Goal: Transaction & Acquisition: Purchase product/service

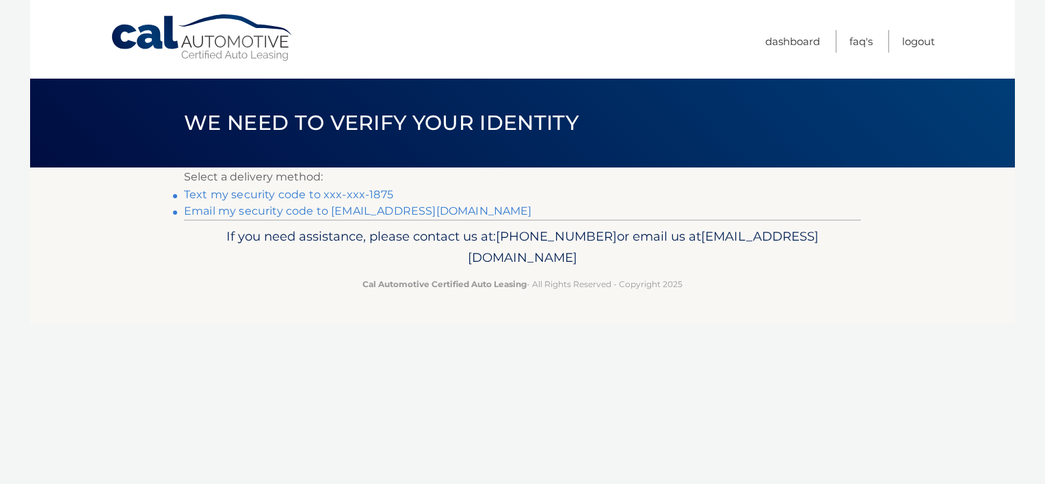
click at [229, 196] on link "Text my security code to xxx-xxx-1875" at bounding box center [288, 194] width 209 height 13
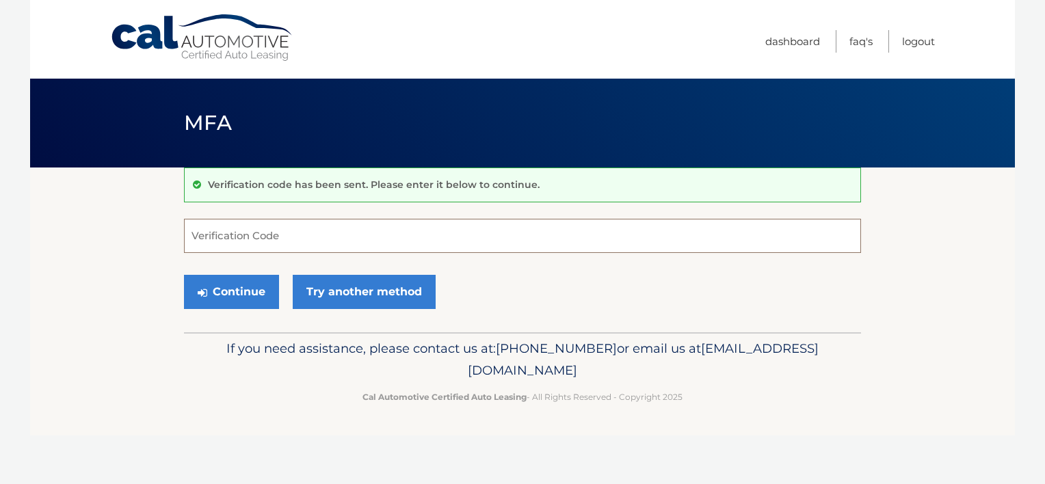
click at [245, 242] on input "Verification Code" at bounding box center [522, 236] width 677 height 34
type input "810789"
click at [184, 275] on button "Continue" at bounding box center [231, 292] width 95 height 34
click at [213, 296] on button "Continue" at bounding box center [231, 292] width 95 height 34
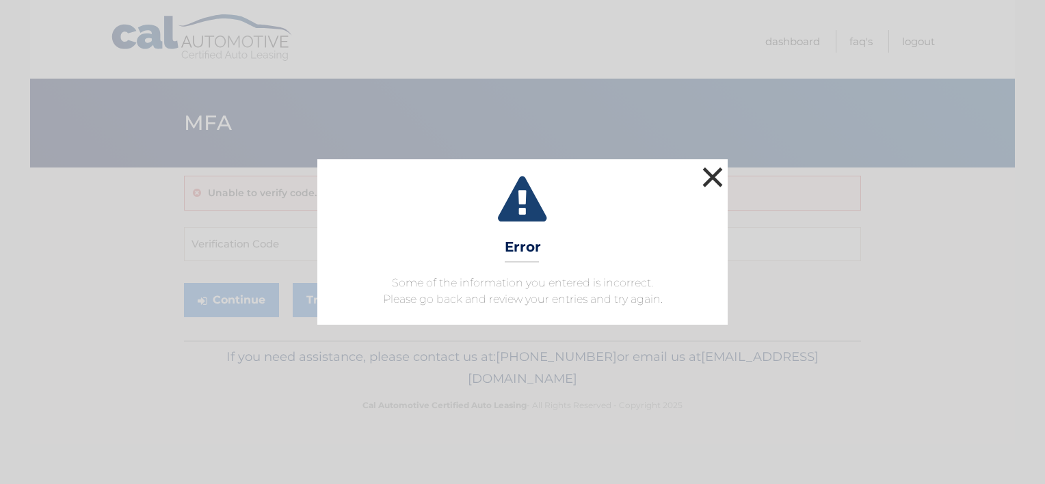
click at [709, 178] on button "×" at bounding box center [712, 176] width 27 height 27
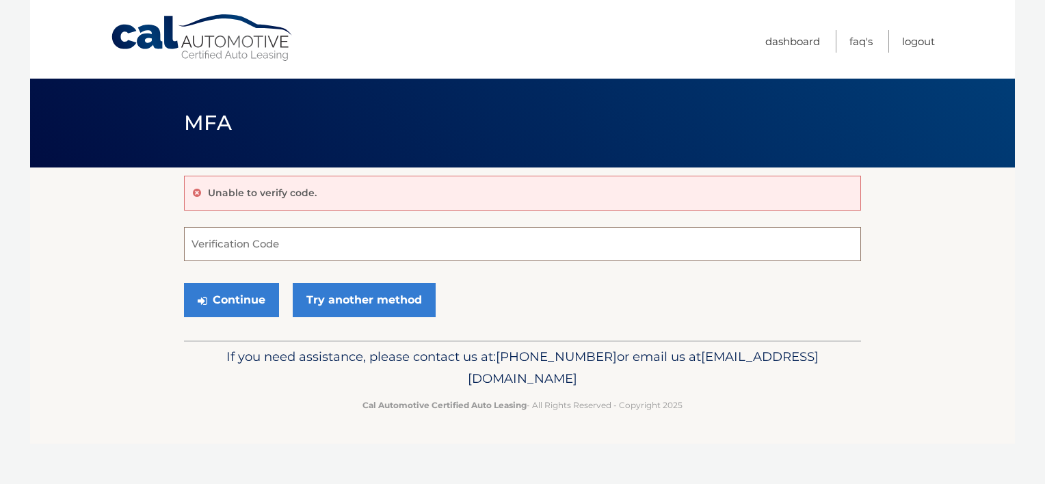
click at [282, 251] on input "Verification Code" at bounding box center [522, 244] width 677 height 34
type input "810789"
click at [243, 301] on button "Continue" at bounding box center [231, 300] width 95 height 34
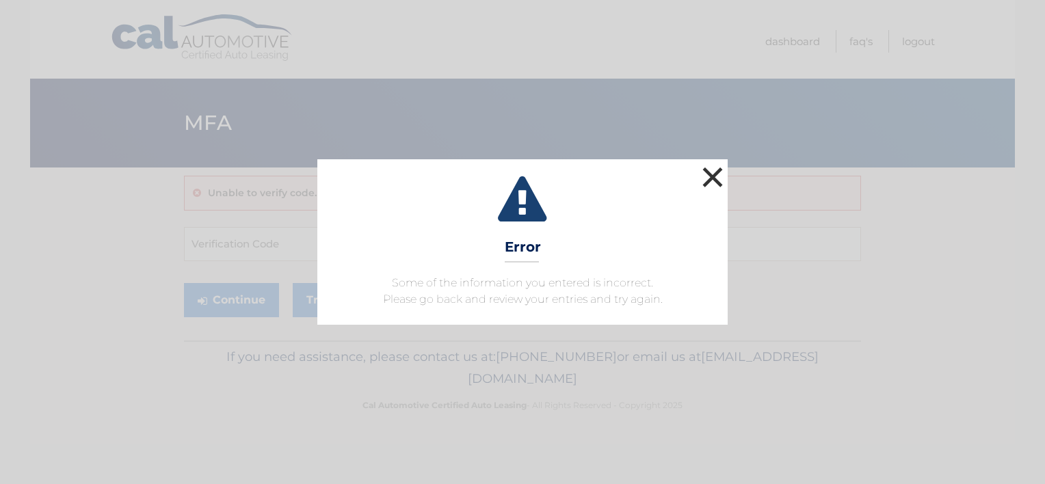
click at [715, 175] on button "×" at bounding box center [712, 176] width 27 height 27
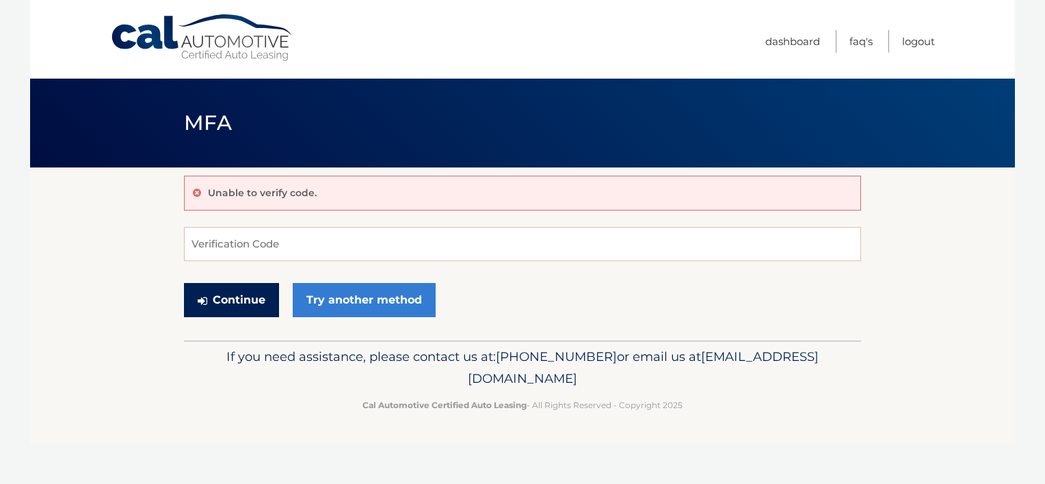
click at [225, 306] on button "Continue" at bounding box center [231, 300] width 95 height 34
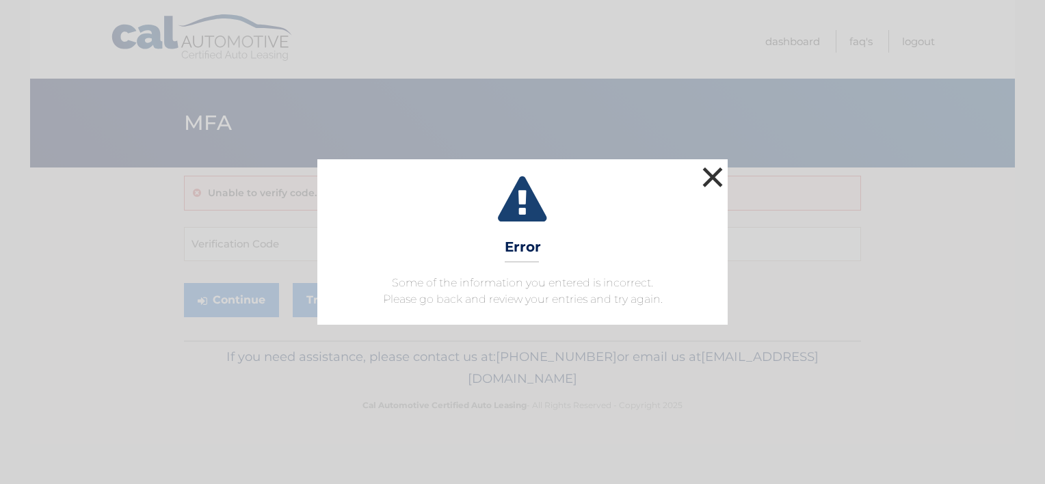
click at [718, 180] on button "×" at bounding box center [712, 176] width 27 height 27
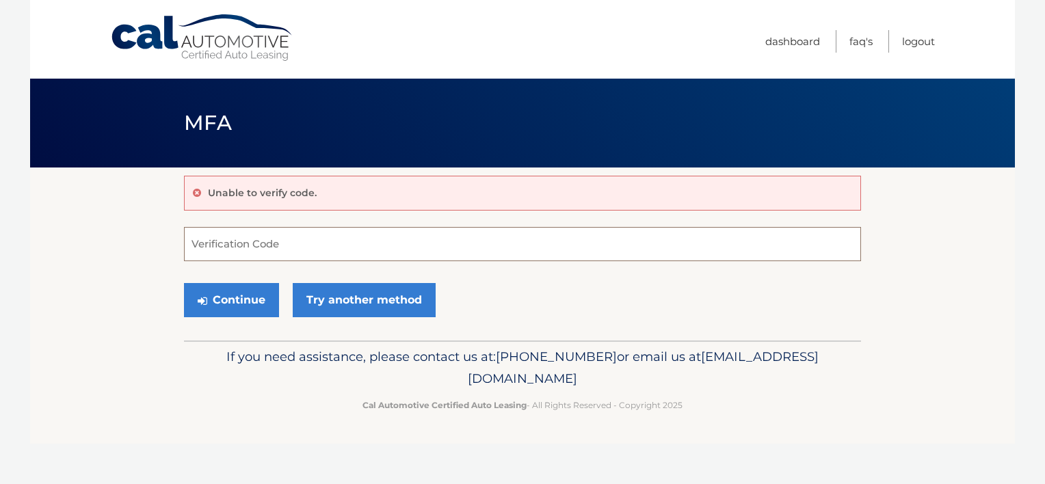
click at [370, 230] on input "Verification Code" at bounding box center [522, 244] width 677 height 34
click at [191, 191] on div "Unable to verify code." at bounding box center [522, 193] width 677 height 35
click at [194, 191] on icon at bounding box center [197, 193] width 8 height 10
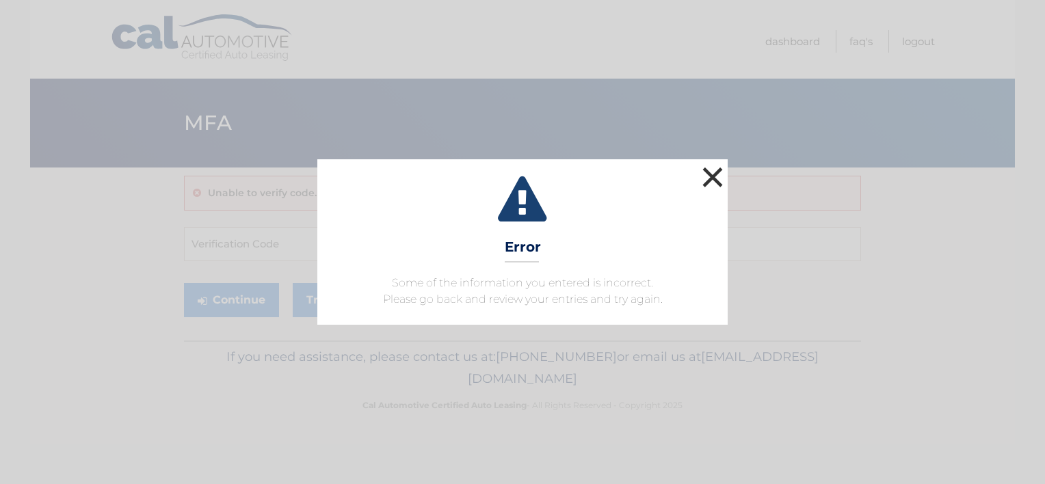
click at [709, 174] on button "×" at bounding box center [712, 176] width 27 height 27
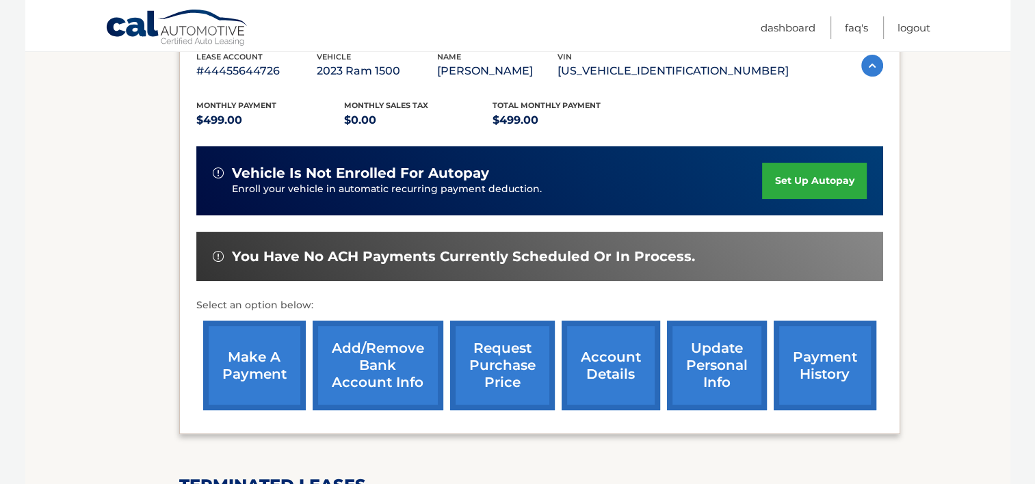
scroll to position [274, 0]
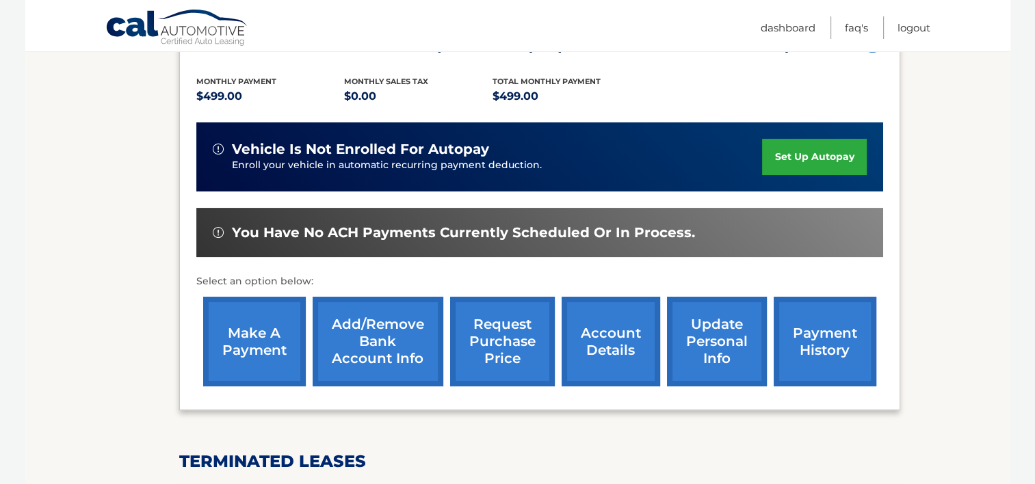
click at [246, 363] on link "make a payment" at bounding box center [254, 342] width 103 height 90
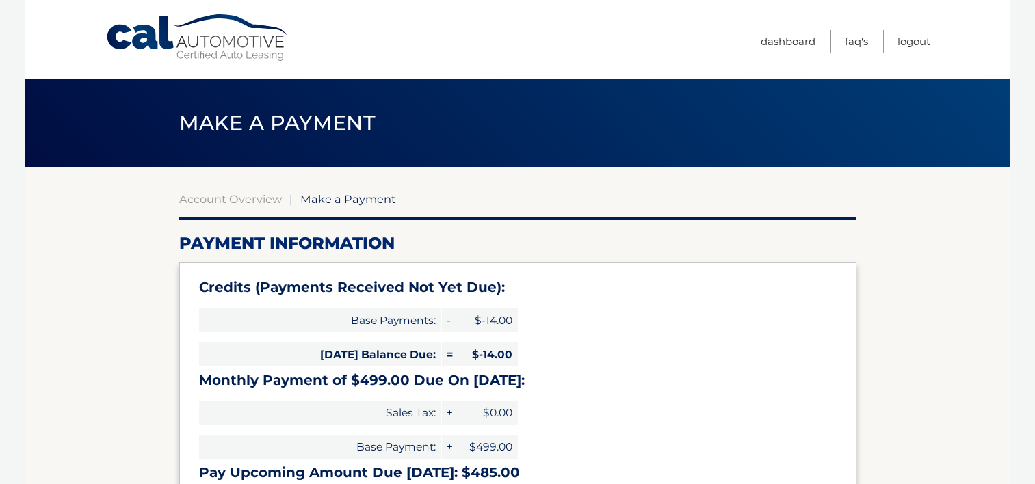
select select "ODU5MWNlODItMzdjMy00OTAxLWFjYTUtYTU5MDFiZDQ0ZTQz"
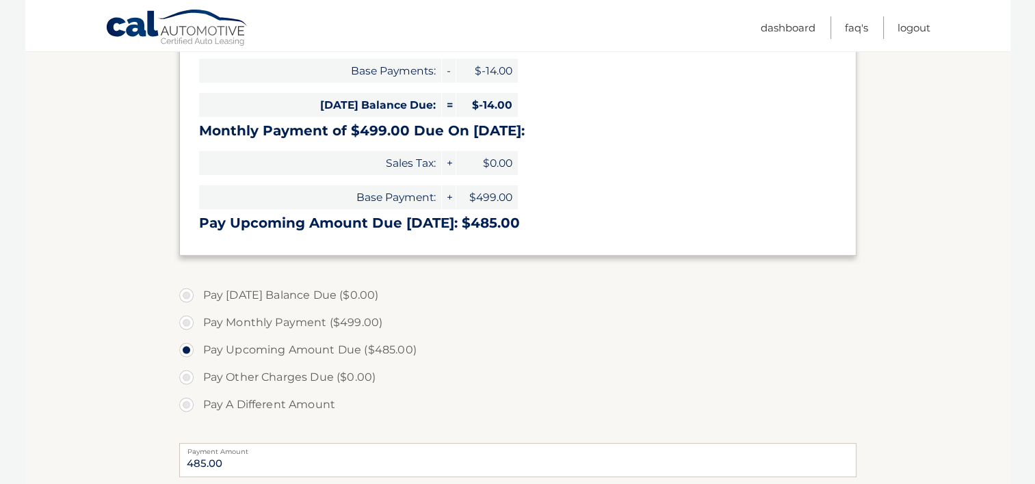
scroll to position [274, 0]
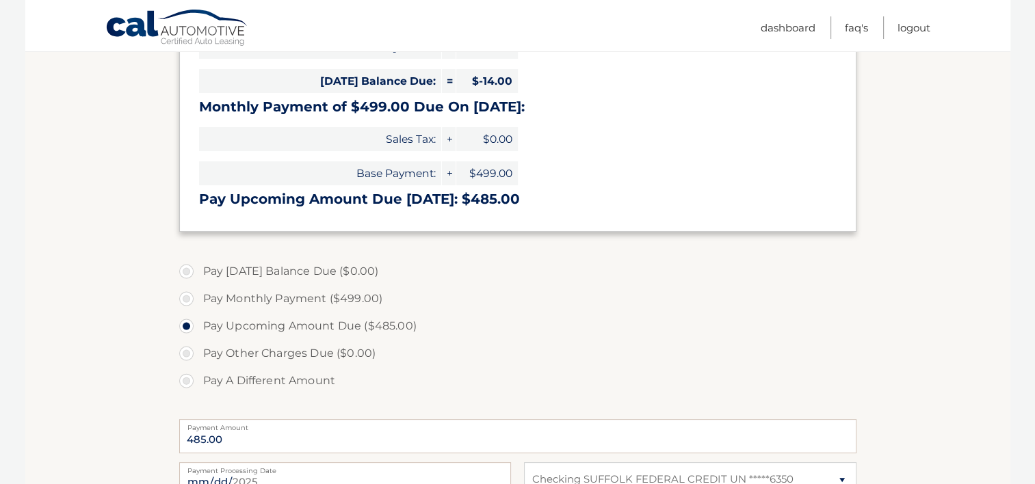
click at [188, 383] on label "Pay A Different Amount" at bounding box center [517, 380] width 677 height 27
click at [188, 383] on input "Pay A Different Amount" at bounding box center [192, 378] width 14 height 22
radio input "true"
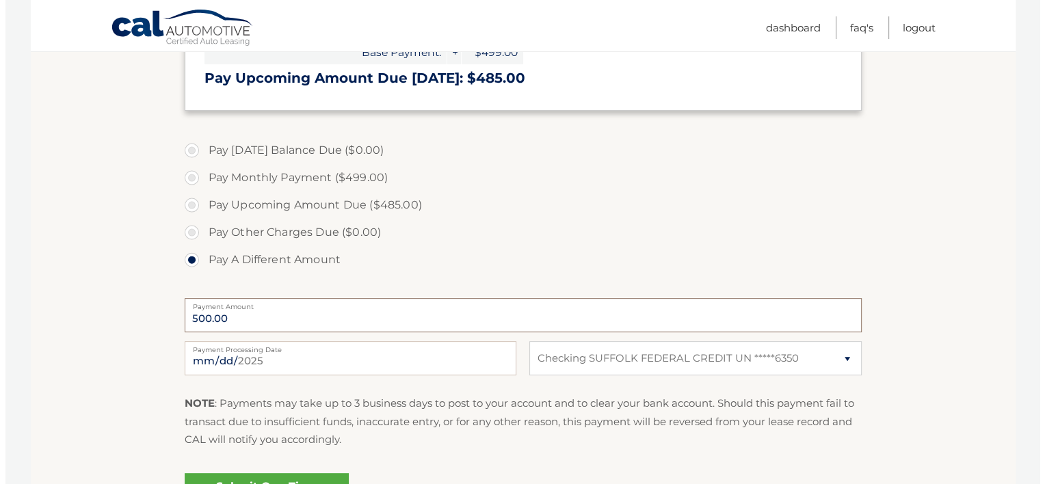
scroll to position [479, 0]
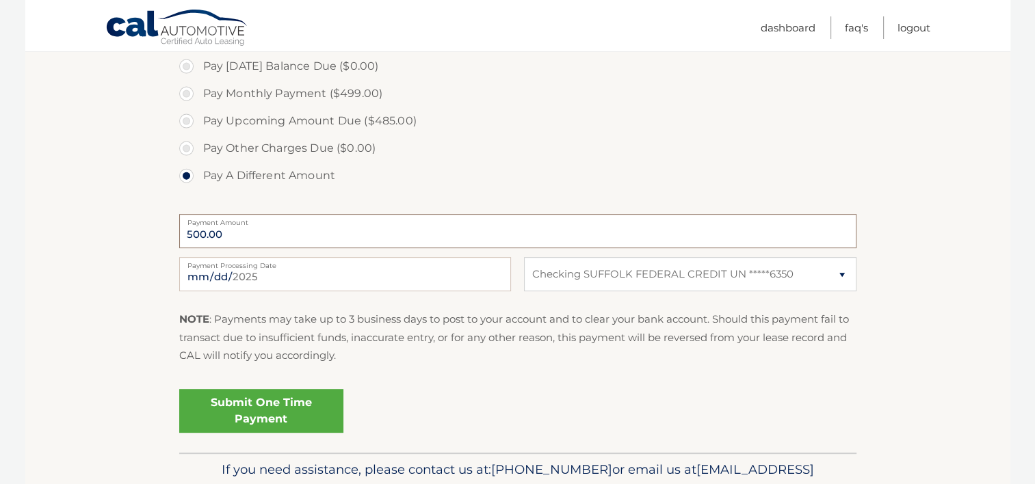
type input "500.00"
click at [235, 424] on link "Submit One Time Payment" at bounding box center [261, 411] width 164 height 44
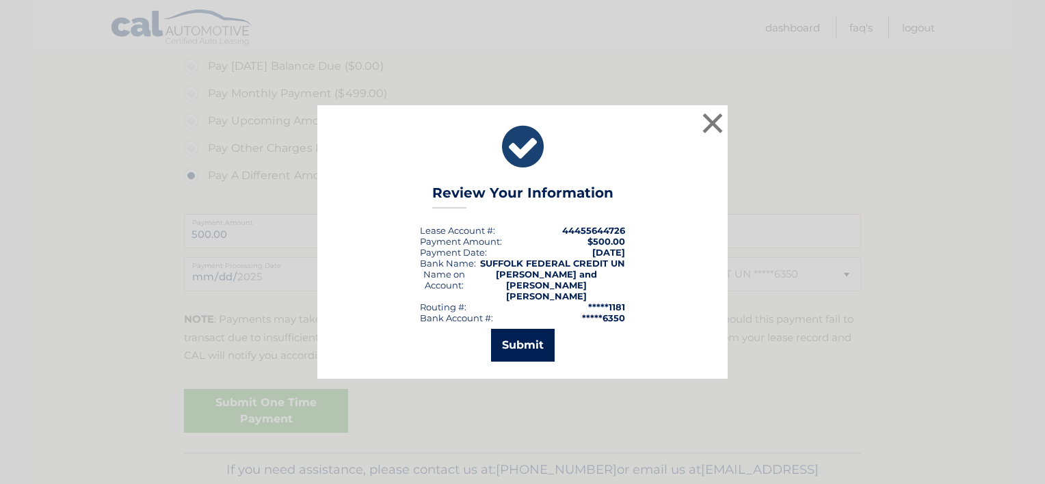
click at [518, 343] on button "Submit" at bounding box center [523, 345] width 64 height 33
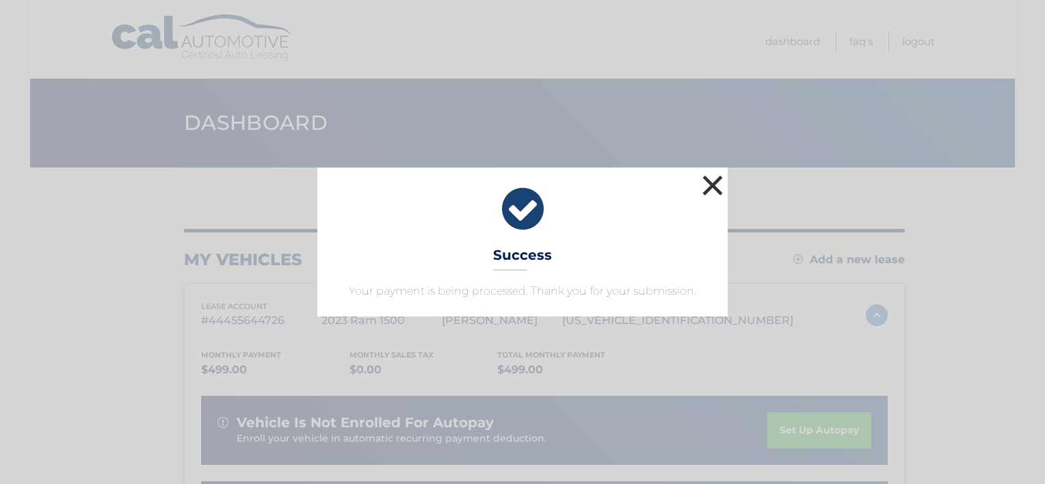
click at [706, 190] on button "×" at bounding box center [712, 185] width 27 height 27
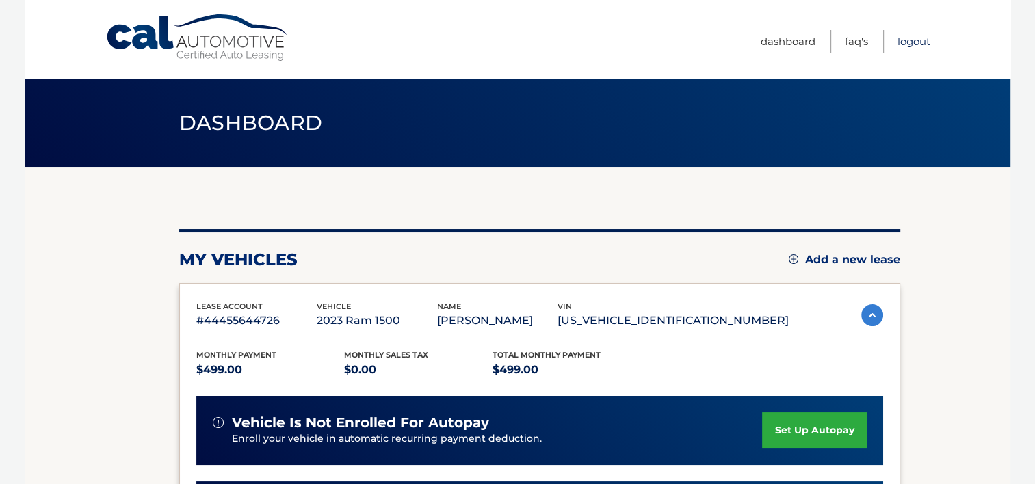
click at [913, 41] on link "Logout" at bounding box center [913, 41] width 33 height 23
